Goal: Task Accomplishment & Management: Use online tool/utility

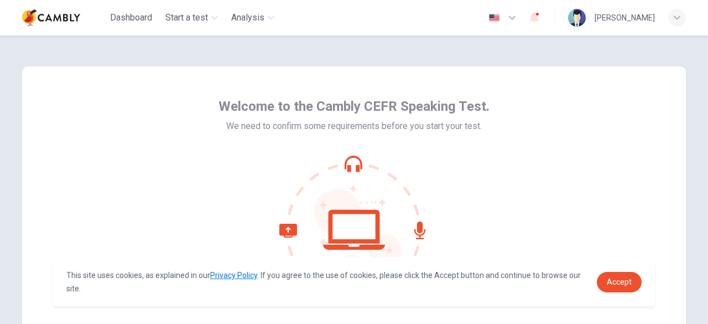
click at [425, 236] on icon at bounding box center [353, 229] width 149 height 149
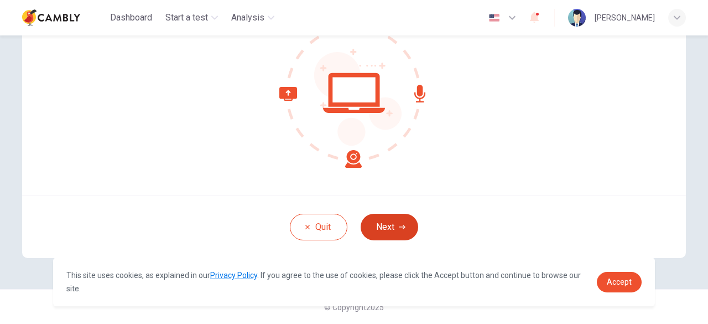
click at [385, 222] on button "Next" at bounding box center [390, 227] width 58 height 27
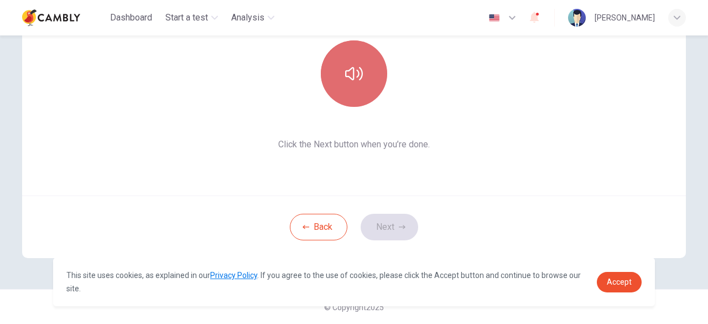
click at [345, 76] on icon "button" at bounding box center [354, 73] width 18 height 13
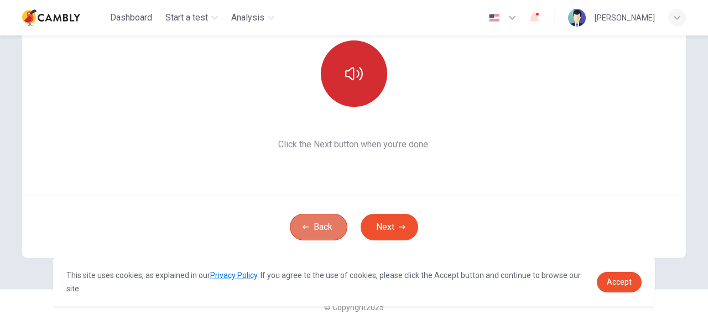
click at [325, 221] on button "Back" at bounding box center [319, 227] width 58 height 27
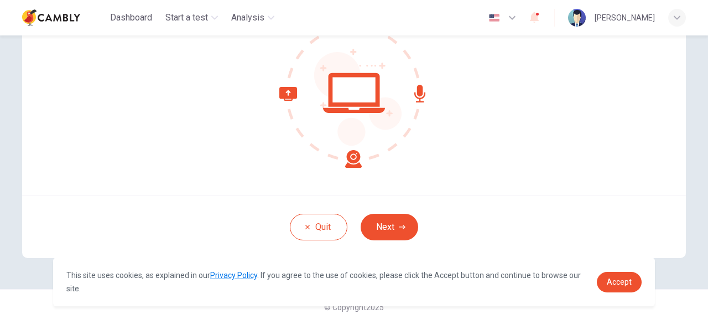
click at [281, 93] on icon at bounding box center [320, 127] width 82 height 81
click at [405, 232] on button "Next" at bounding box center [390, 227] width 58 height 27
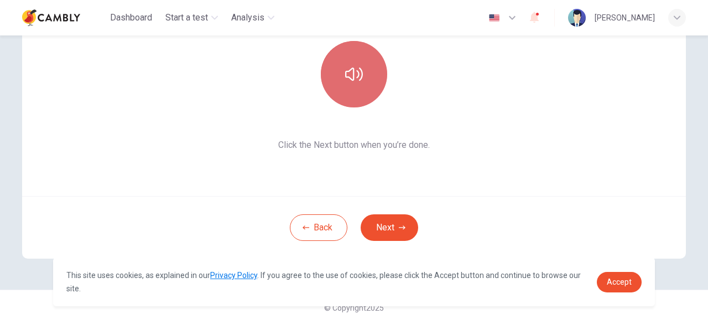
click at [352, 79] on icon "button" at bounding box center [354, 74] width 18 height 18
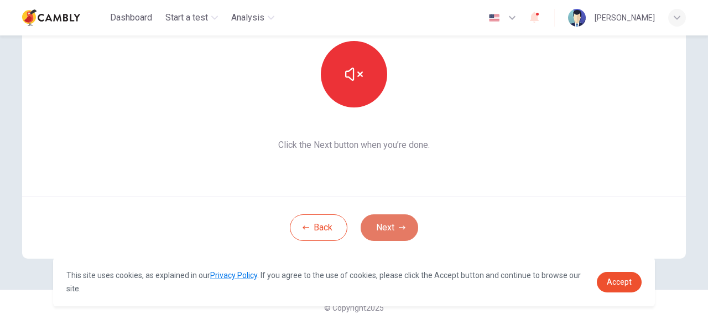
click at [383, 224] on button "Next" at bounding box center [390, 227] width 58 height 27
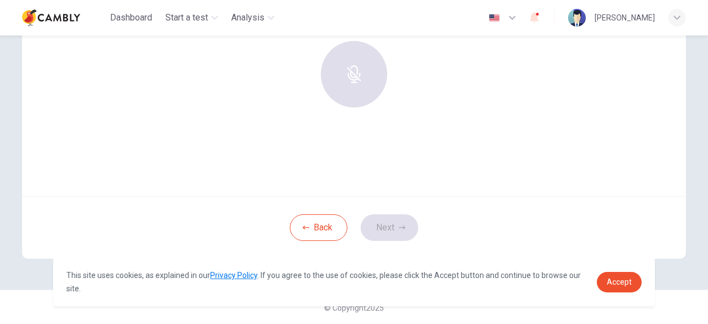
click at [350, 68] on div at bounding box center [354, 74] width 120 height 66
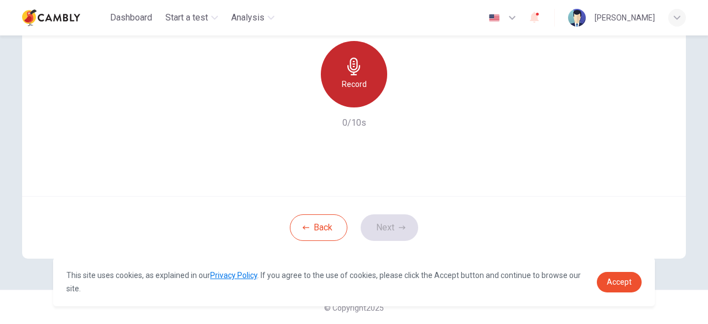
click at [345, 74] on icon "button" at bounding box center [354, 67] width 18 height 18
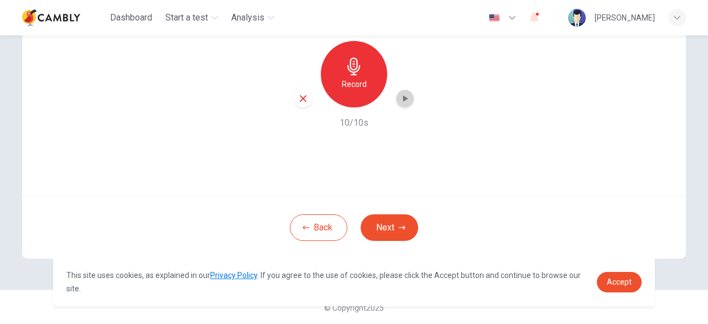
click at [400, 101] on icon "button" at bounding box center [405, 98] width 11 height 11
click at [402, 96] on icon "button" at bounding box center [405, 98] width 11 height 11
click at [303, 105] on div "button" at bounding box center [303, 99] width 18 height 18
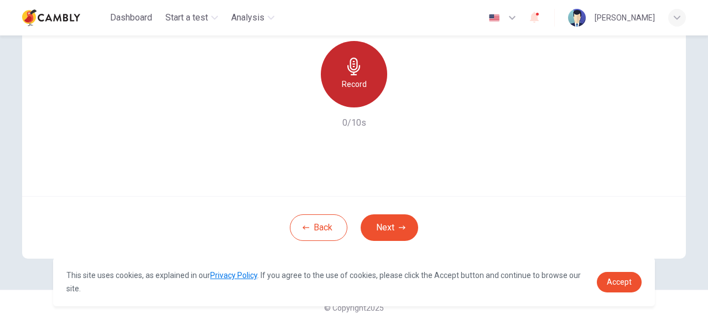
click at [346, 97] on div "Record" at bounding box center [354, 74] width 66 height 66
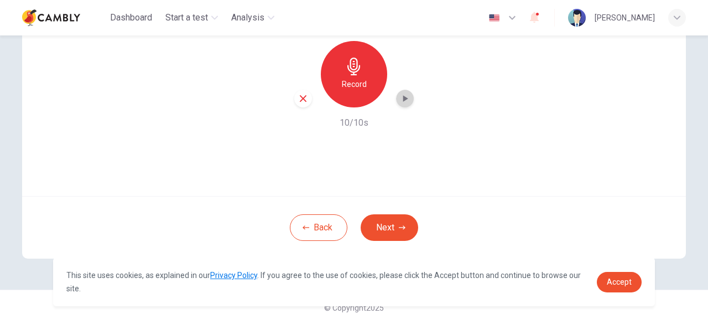
click at [404, 95] on icon "button" at bounding box center [405, 98] width 11 height 11
click at [15, 103] on div "Use this screen to make sure your microphone is working. Click the record butto…" at bounding box center [354, 94] width 700 height 390
click at [403, 99] on icon "button" at bounding box center [405, 98] width 5 height 7
click at [403, 99] on icon "button" at bounding box center [405, 99] width 8 height 8
click at [403, 99] on icon "button" at bounding box center [405, 98] width 5 height 7
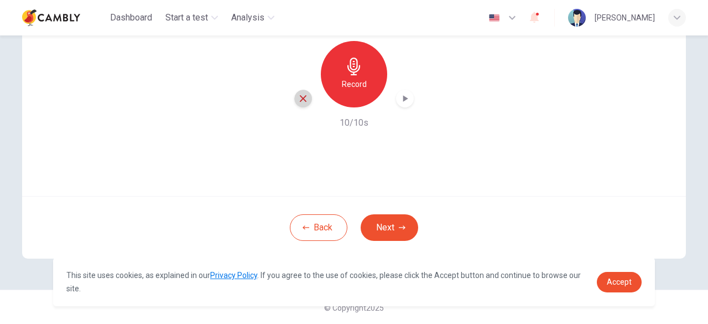
click at [303, 100] on icon "button" at bounding box center [303, 98] width 7 height 7
click at [345, 64] on icon "button" at bounding box center [354, 67] width 18 height 18
click at [409, 100] on div "button" at bounding box center [405, 99] width 18 height 18
click at [303, 96] on icon "button" at bounding box center [303, 98] width 7 height 7
click at [336, 91] on div "Record" at bounding box center [354, 74] width 66 height 66
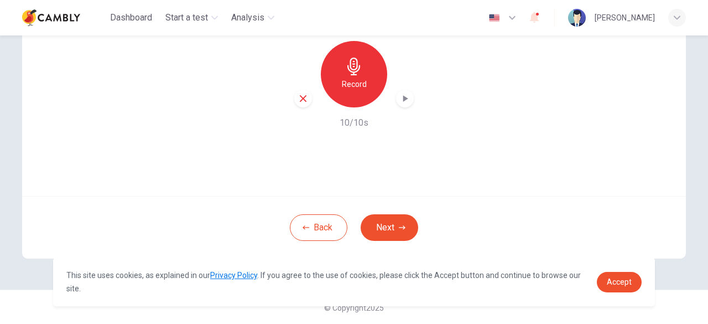
click at [404, 101] on icon "button" at bounding box center [405, 98] width 11 height 11
click at [374, 225] on button "Next" at bounding box center [390, 227] width 58 height 27
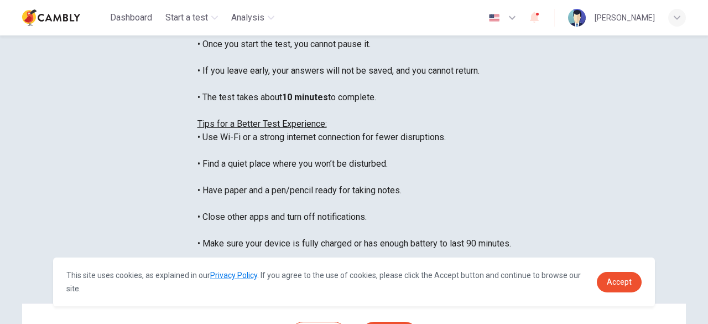
scroll to position [82, 0]
click at [198, 78] on div "You are about to start a CEFR Speaking Test . Before You Start the Test: • Once…" at bounding box center [355, 150] width 314 height 305
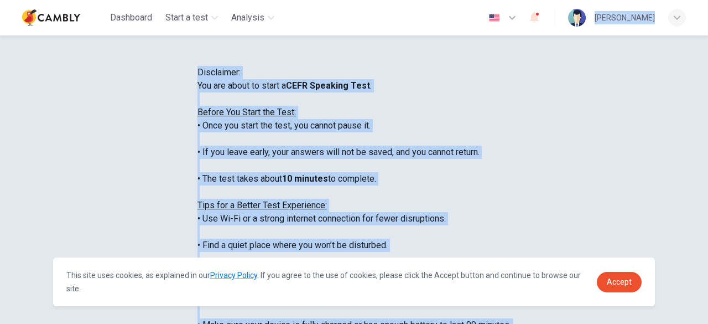
scroll to position [0, 0]
drag, startPoint x: 119, startPoint y: 152, endPoint x: 214, endPoint y: 121, distance: 99.8
click at [214, 121] on div "Disclaimer: You are about to start a CEFR Speaking Test . Before You Start the …" at bounding box center [355, 225] width 314 height 319
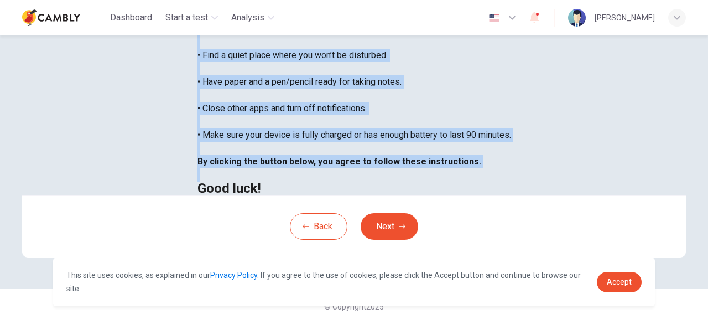
scroll to position [291, 0]
click at [388, 221] on button "Next" at bounding box center [390, 226] width 58 height 27
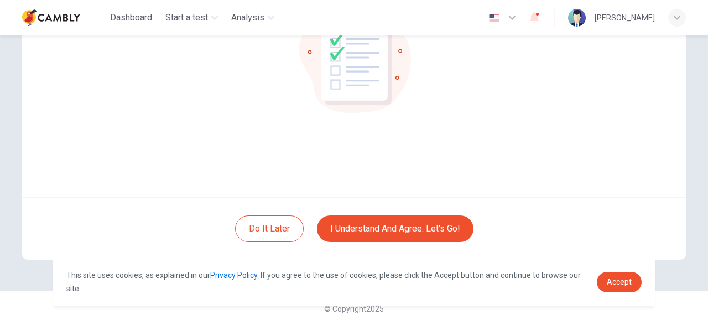
scroll to position [137, 0]
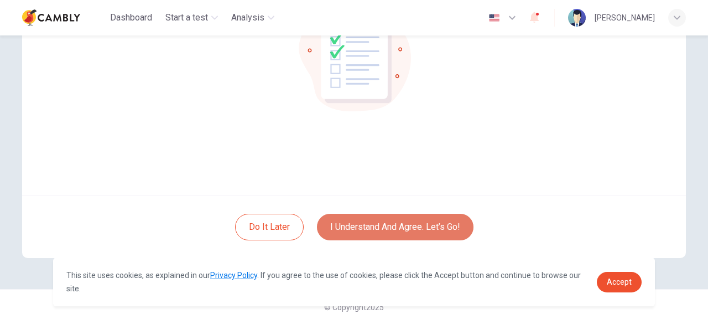
click at [346, 229] on button "I understand and agree. Let’s go!" at bounding box center [395, 227] width 157 height 27
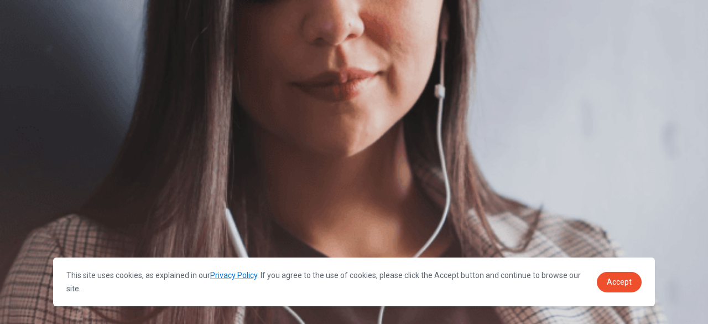
scroll to position [146, 0]
drag, startPoint x: 49, startPoint y: 85, endPoint x: 58, endPoint y: 89, distance: 9.7
click at [58, 89] on div "The Speaking Test will begin soon. Use a headset if available (recommended for …" at bounding box center [354, 83] width 708 height 120
drag, startPoint x: 51, startPoint y: 87, endPoint x: 149, endPoint y: 128, distance: 106.9
click at [149, 128] on div "The Speaking Test will begin soon. Use a headset if available (recommended for …" at bounding box center [354, 83] width 708 height 120
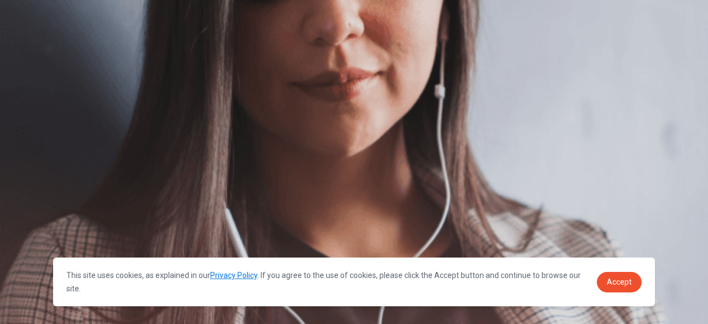
drag, startPoint x: 214, startPoint y: 88, endPoint x: 200, endPoint y: 149, distance: 62.4
click at [200, 143] on div "The Speaking Test will begin soon. Use a headset if available (recommended for …" at bounding box center [354, 83] width 708 height 120
click at [167, 96] on div "The Speaking Test will begin soon. Use a headset if available (recommended for …" at bounding box center [354, 83] width 708 height 120
click at [134, 35] on span "The Speaking Test will begin soon." at bounding box center [67, 29] width 134 height 11
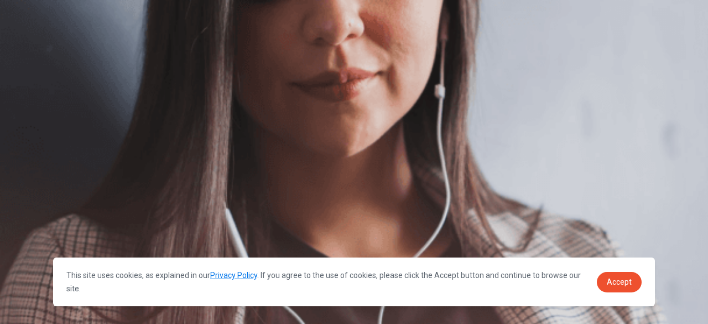
click at [134, 35] on span "The Speaking Test will begin soon." at bounding box center [67, 29] width 134 height 11
drag, startPoint x: 43, startPoint y: 86, endPoint x: 149, endPoint y: 110, distance: 108.9
click at [149, 110] on div "The Speaking Test will begin soon. Use a headset if available (recommended for …" at bounding box center [354, 83] width 708 height 120
click at [13, 13] on icon at bounding box center [6, 6] width 13 height 13
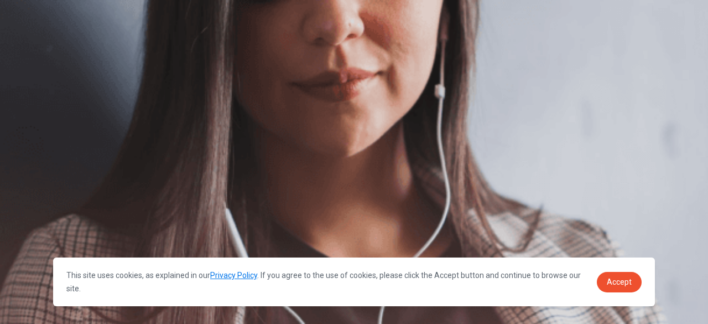
click at [13, 13] on icon at bounding box center [6, 6] width 13 height 13
click at [66, 30] on h1 "Speaking" at bounding box center [354, 36] width 708 height 13
click at [138, 163] on span "Use a headset if available (recommended for best audio quality). Ensure your mi…" at bounding box center [125, 118] width 250 height 90
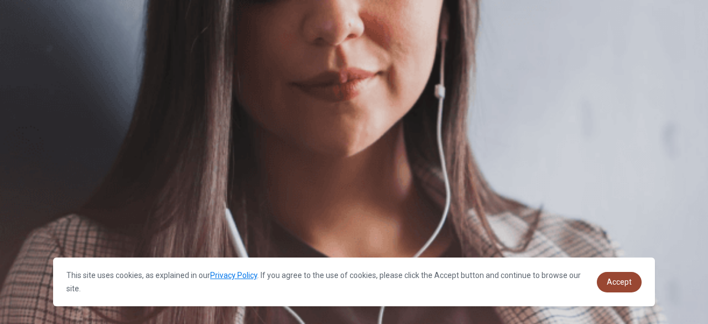
click at [629, 277] on span "Accept" at bounding box center [619, 281] width 25 height 9
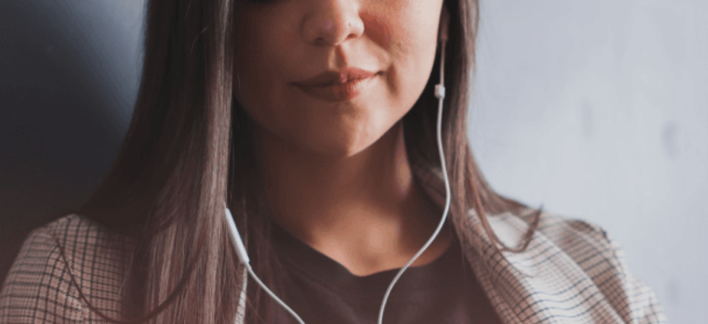
scroll to position [115, 0]
click at [32, 57] on button "Continue" at bounding box center [16, 78] width 32 height 42
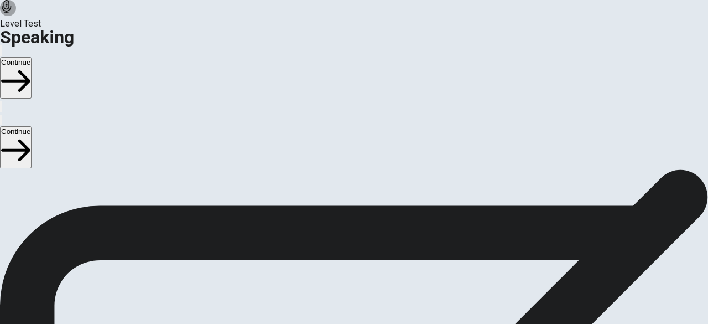
click at [353, 284] on icon "Play Audio" at bounding box center [347, 290] width 11 height 13
click at [352, 284] on icon "Record Again" at bounding box center [345, 290] width 13 height 13
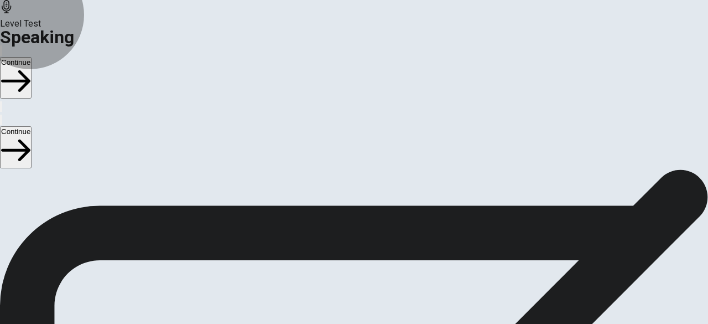
click at [377, 274] on button "Record Again" at bounding box center [354, 301] width 46 height 54
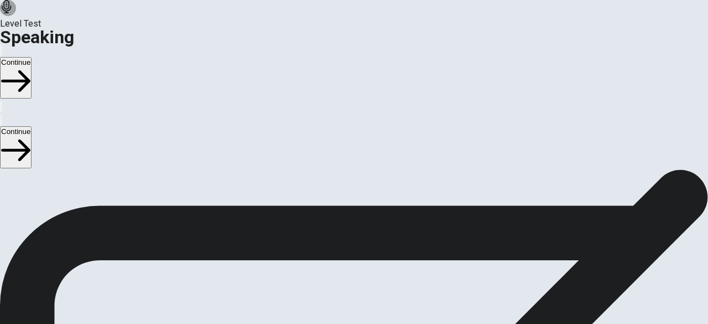
click at [341, 284] on icon "Play Audio" at bounding box center [341, 284] width 0 height 0
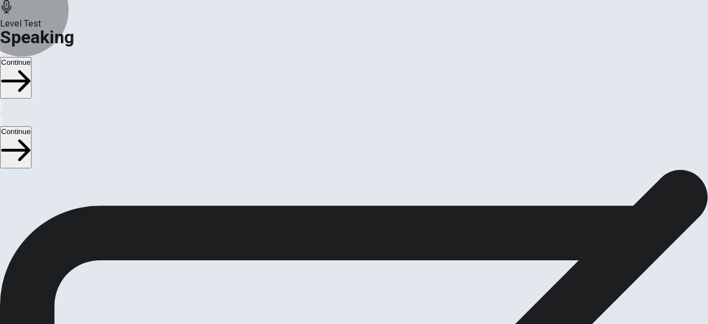
click at [32, 57] on button "Continue" at bounding box center [16, 78] width 32 height 42
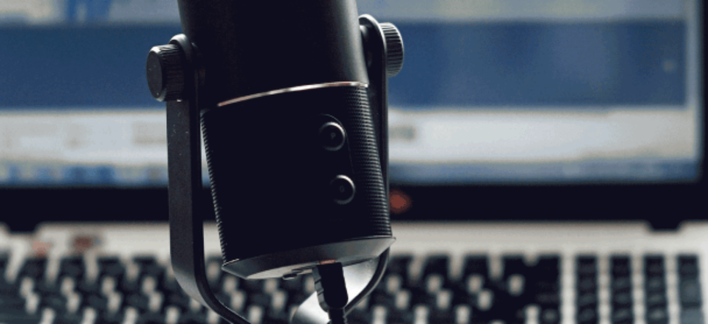
scroll to position [102, 0]
click at [32, 57] on button "Continue" at bounding box center [16, 78] width 32 height 42
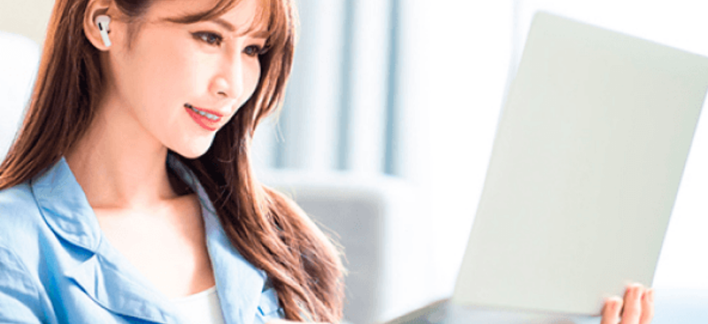
scroll to position [103, 0]
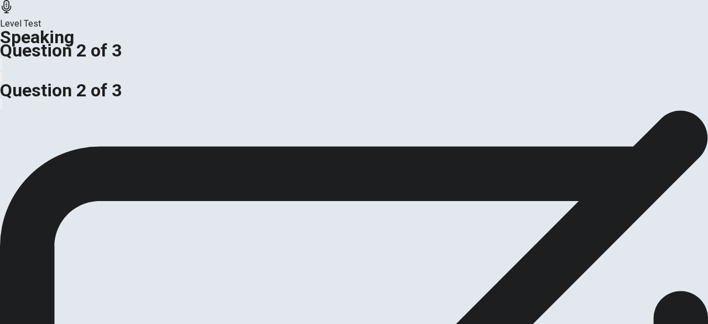
drag, startPoint x: 60, startPoint y: 160, endPoint x: 49, endPoint y: 152, distance: 14.6
click at [49, 75] on div "Do you think businesses should focus on reducing costs or increasing quality to…" at bounding box center [354, 61] width 708 height 27
drag, startPoint x: 49, startPoint y: 152, endPoint x: 75, endPoint y: 153, distance: 26.6
click at [75, 75] on div "Do you think businesses should focus on reducing costs or increasing quality to…" at bounding box center [354, 61] width 708 height 27
drag, startPoint x: 75, startPoint y: 153, endPoint x: 149, endPoint y: 174, distance: 77.2
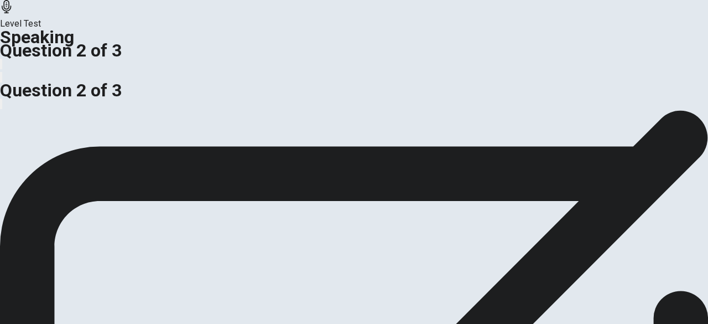
click at [149, 46] on span "Do you think businesses should focus on reducing costs or increasing quality to…" at bounding box center [190, 41] width 381 height 11
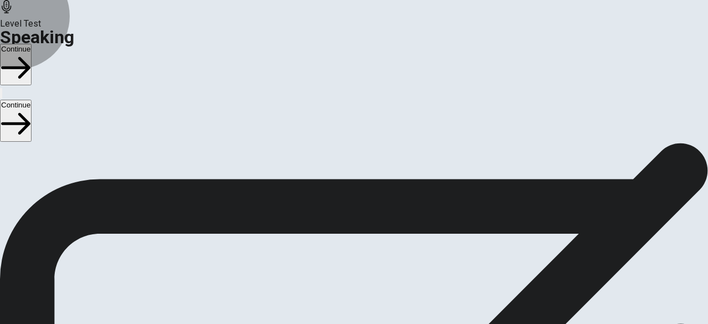
click at [32, 44] on button "Continue" at bounding box center [16, 65] width 32 height 42
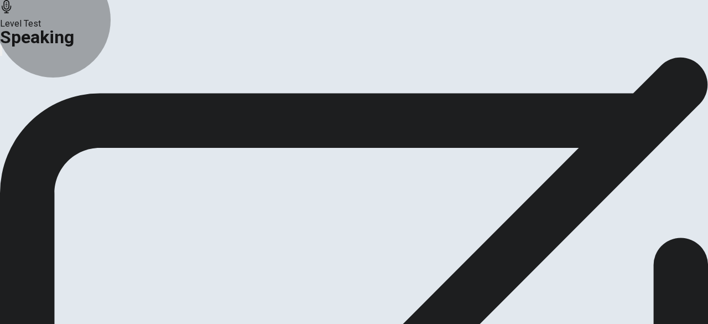
click at [88, 60] on button "Continue" at bounding box center [65, 52] width 45 height 15
